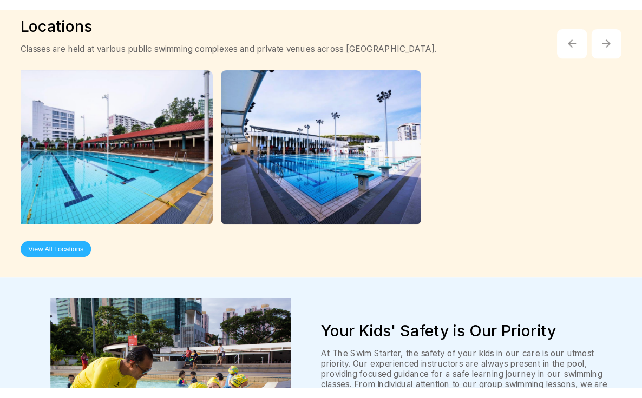
scroll to position [2016, 0]
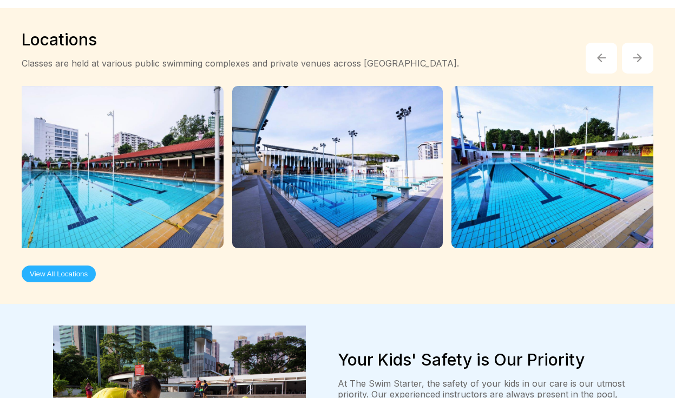
click at [47, 266] on button "View All Locations" at bounding box center [59, 274] width 74 height 17
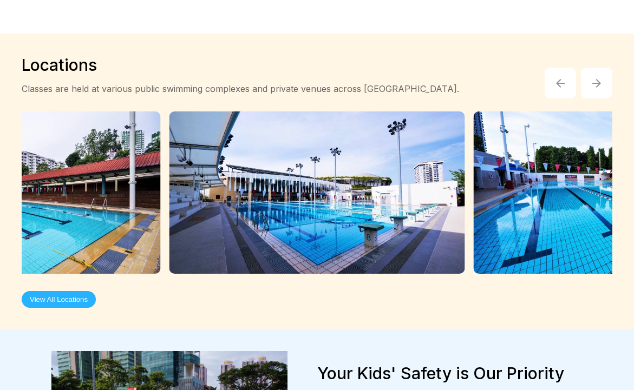
click at [119, 168] on img at bounding box center [13, 193] width 296 height 162
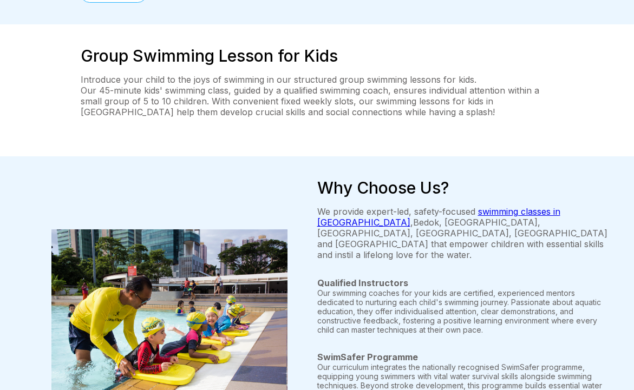
scroll to position [0, 0]
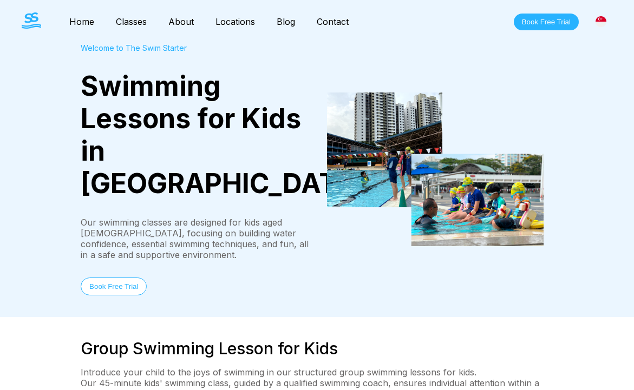
click at [87, 18] on link "Home" at bounding box center [81, 21] width 47 height 11
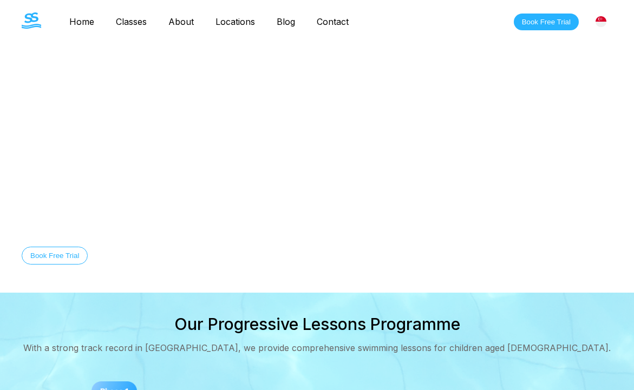
click at [23, 265] on button "Book Free Trial" at bounding box center [55, 256] width 66 height 18
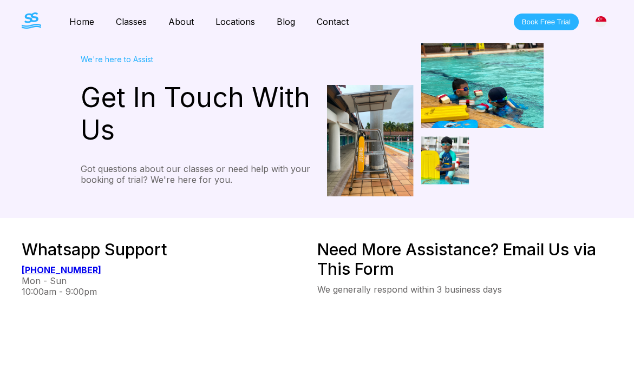
click at [176, 19] on link "About" at bounding box center [181, 21] width 47 height 11
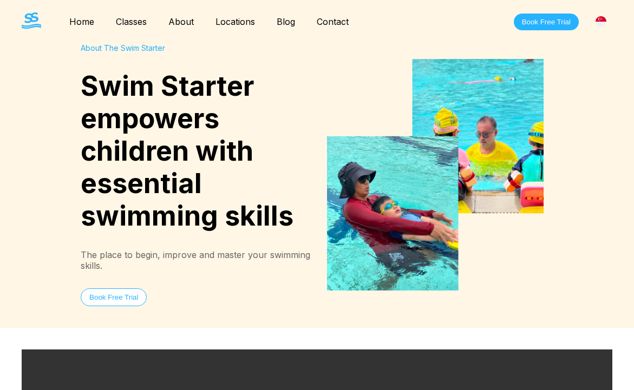
click at [130, 22] on link "Classes" at bounding box center [131, 21] width 53 height 11
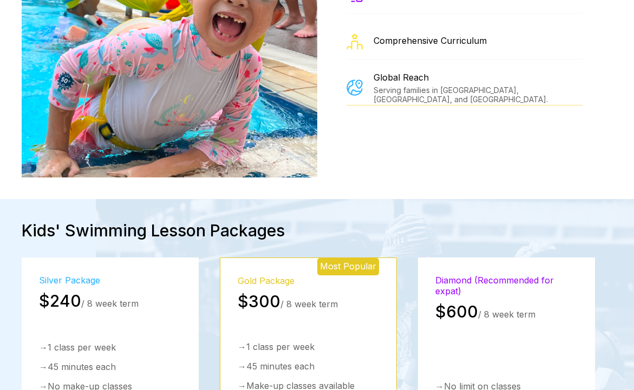
scroll to position [1526, 0]
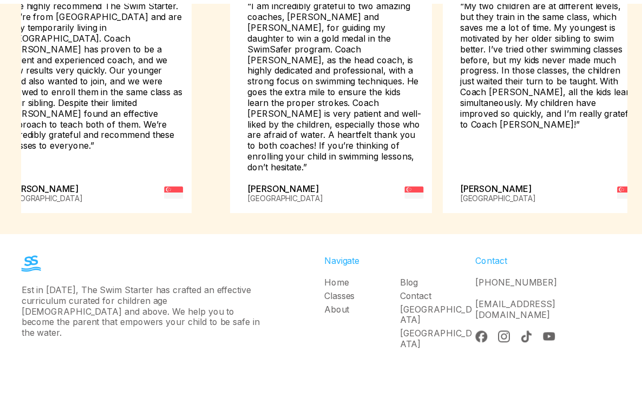
scroll to position [545, 0]
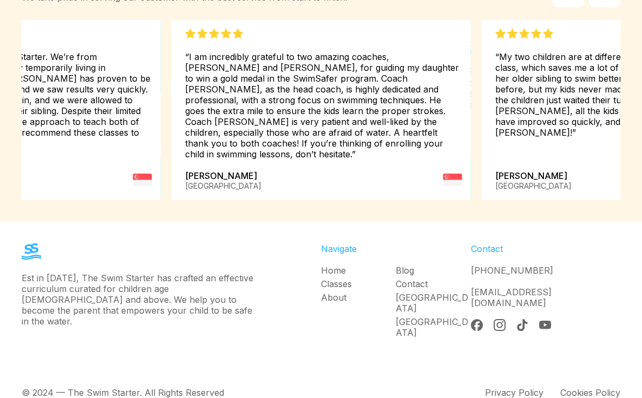
click at [639, 315] on div "Est in [DATE], The Swim Starter has crafted an effective curriculum curated for…" at bounding box center [321, 294] width 642 height 144
drag, startPoint x: 640, startPoint y: 320, endPoint x: 626, endPoint y: 237, distance: 84.5
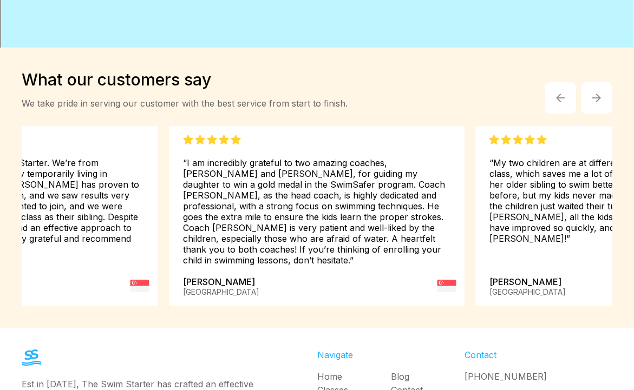
scroll to position [76, 0]
